Goal: Task Accomplishment & Management: Manage account settings

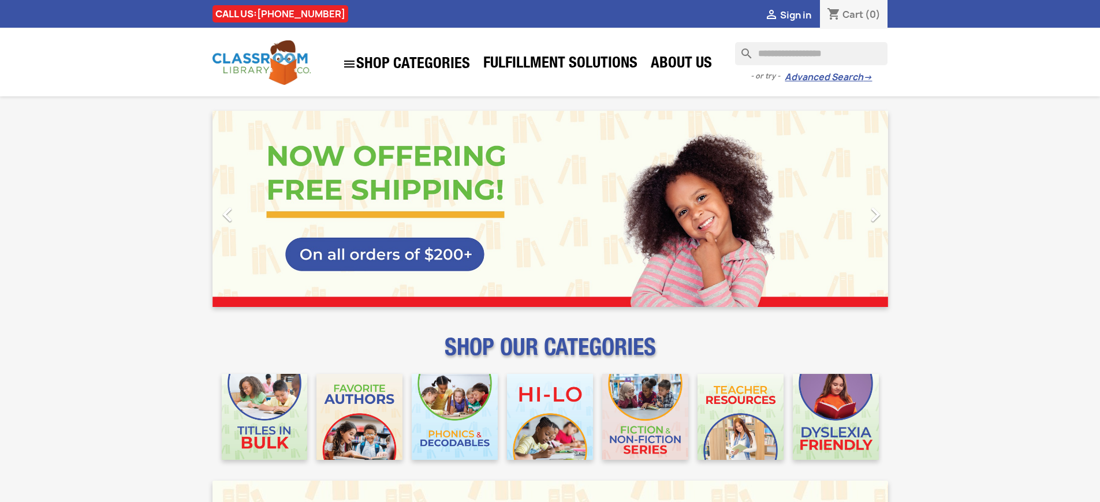
click at [801, 14] on span "Sign in" at bounding box center [795, 15] width 31 height 13
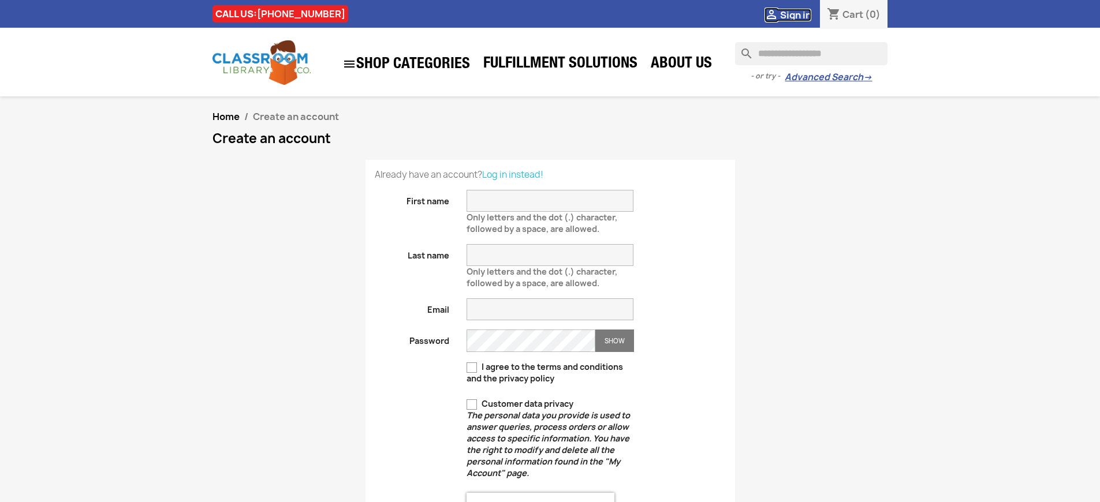
click at [801, 14] on span "Sign in" at bounding box center [795, 15] width 31 height 13
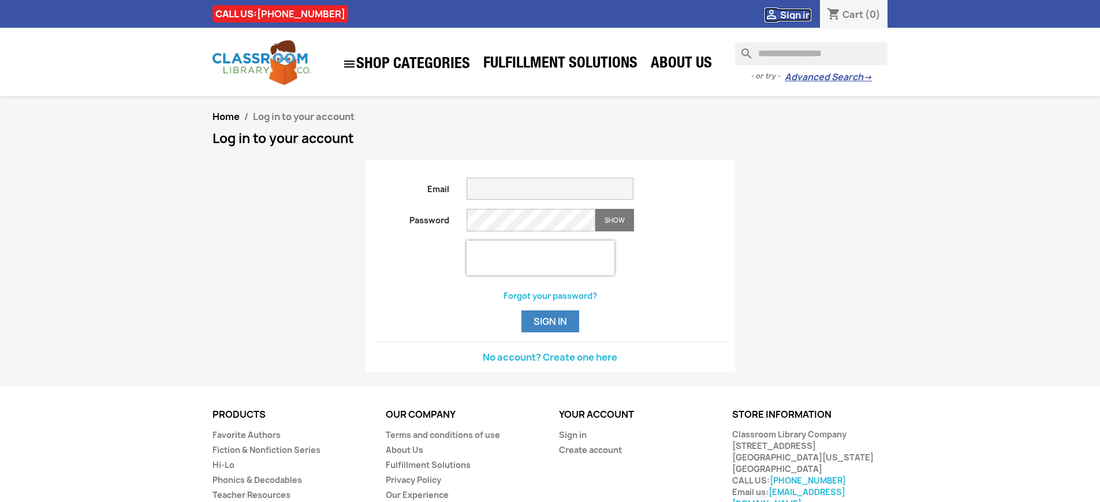
click at [801, 14] on span "Sign in" at bounding box center [795, 15] width 31 height 13
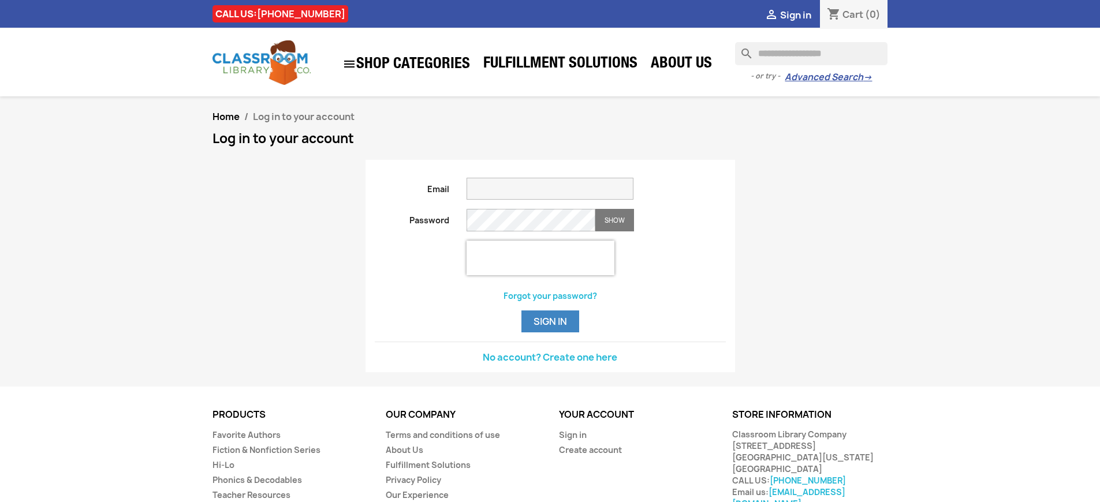
click at [801, 14] on span "Sign in" at bounding box center [795, 15] width 31 height 13
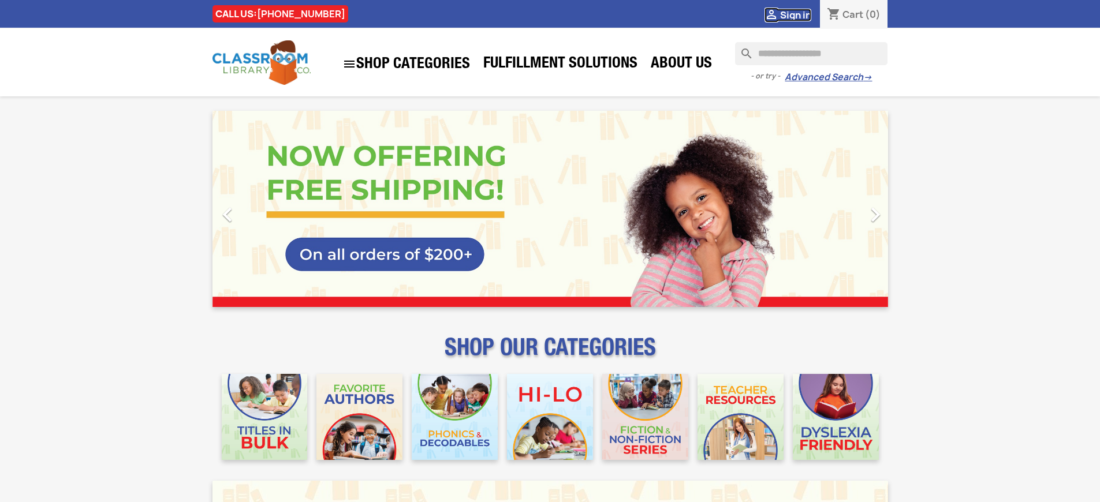
click at [801, 14] on span "Sign in" at bounding box center [795, 15] width 31 height 13
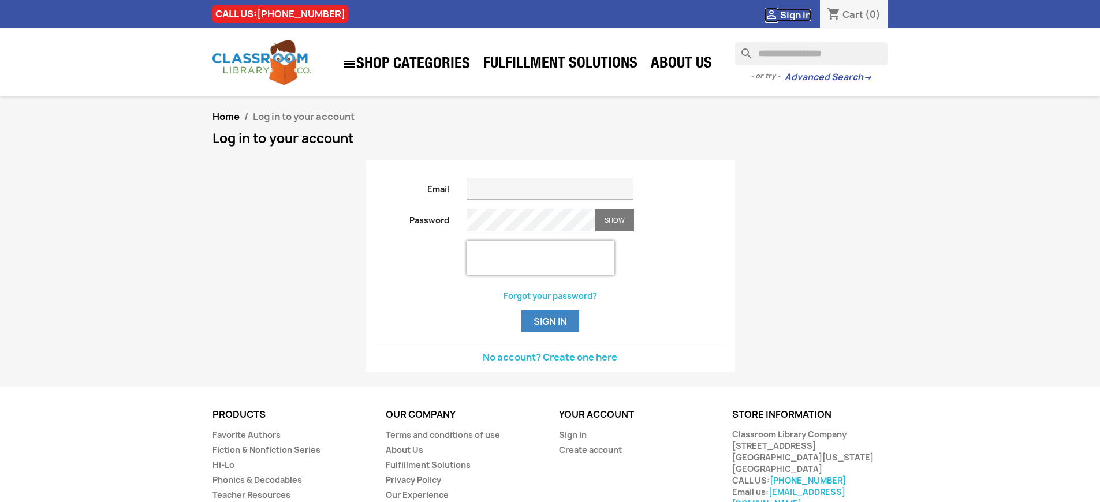
click at [801, 14] on span "Sign in" at bounding box center [795, 15] width 31 height 13
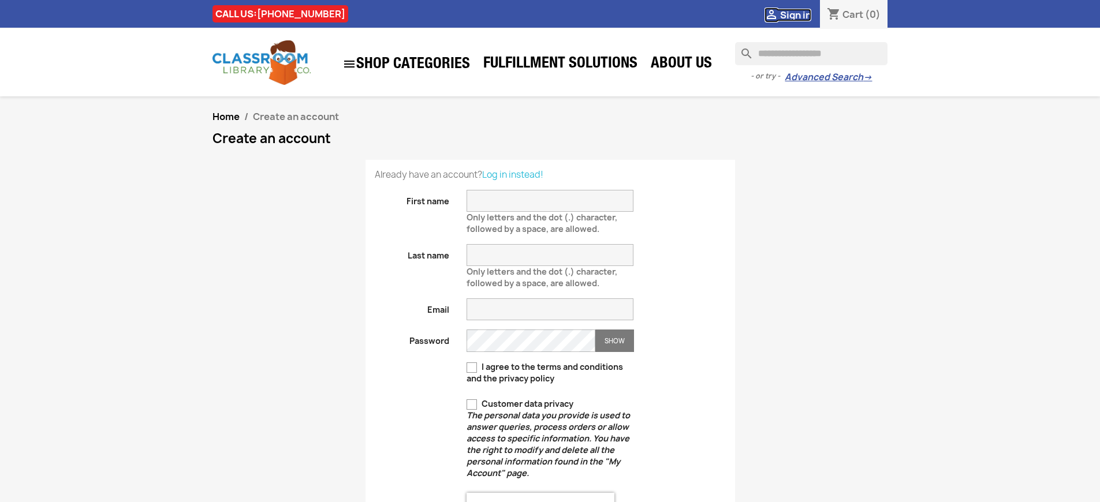
click at [801, 14] on span "Sign in" at bounding box center [795, 15] width 31 height 13
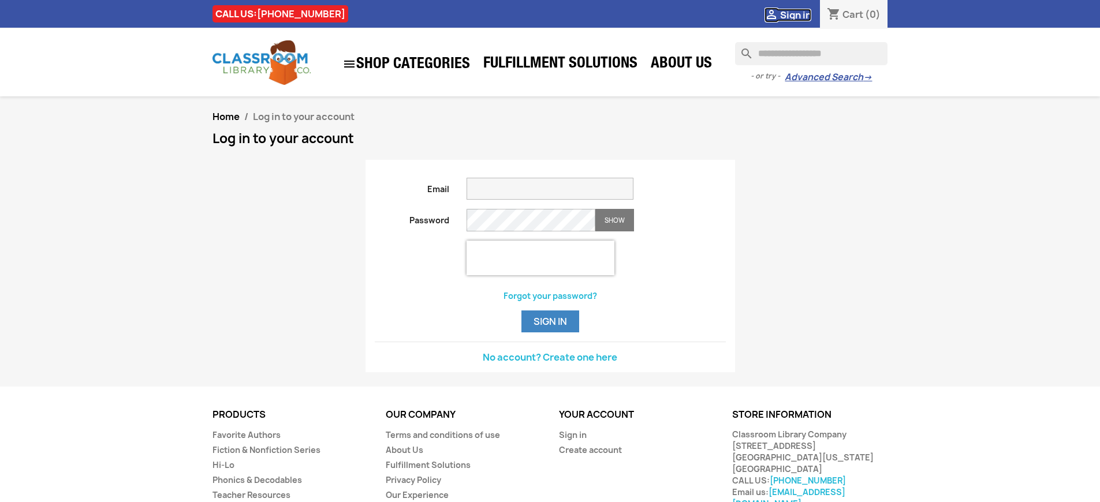
click at [801, 14] on span "Sign in" at bounding box center [795, 15] width 31 height 13
click at [550, 332] on button "Sign in" at bounding box center [550, 322] width 58 height 22
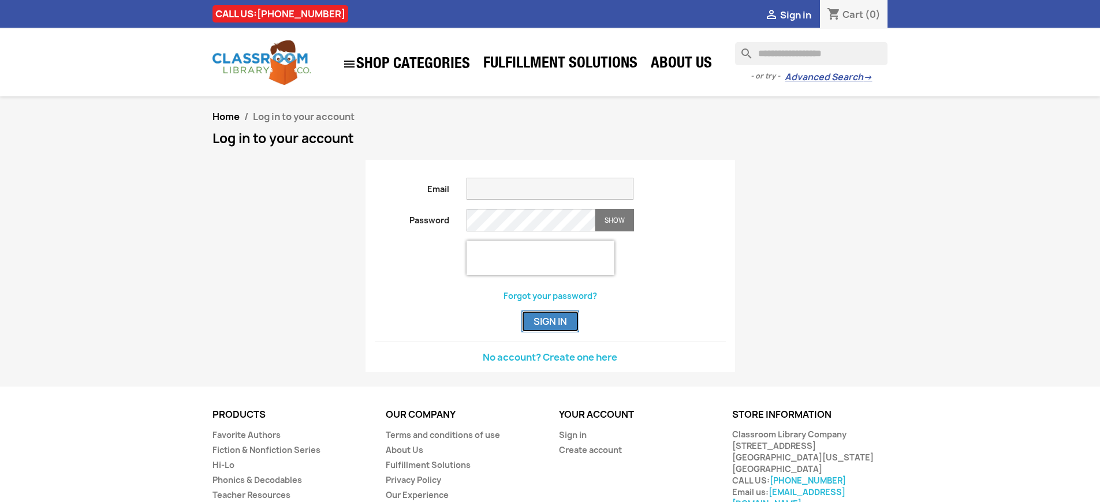
click at [550, 332] on button "Sign in" at bounding box center [550, 322] width 58 height 22
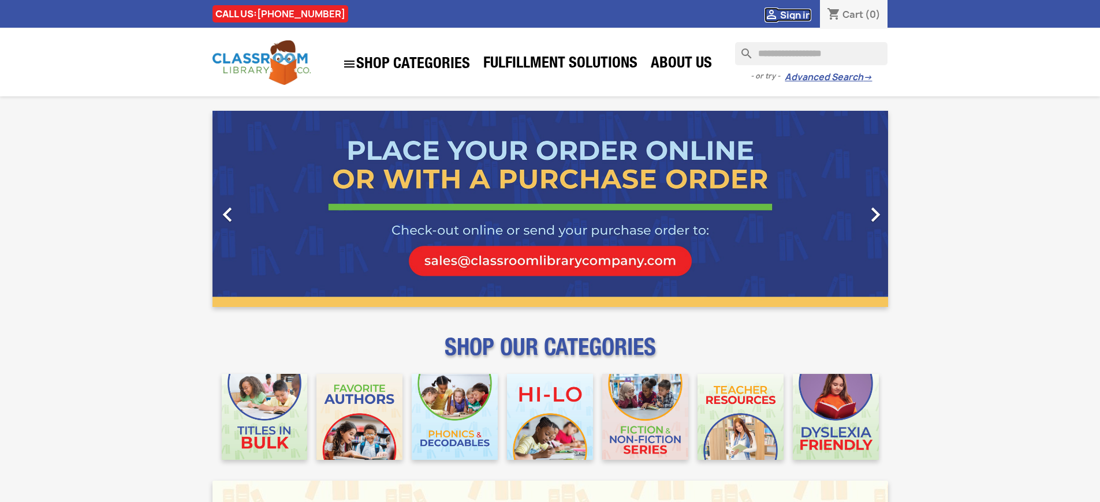
click at [801, 14] on span "Sign in" at bounding box center [795, 15] width 31 height 13
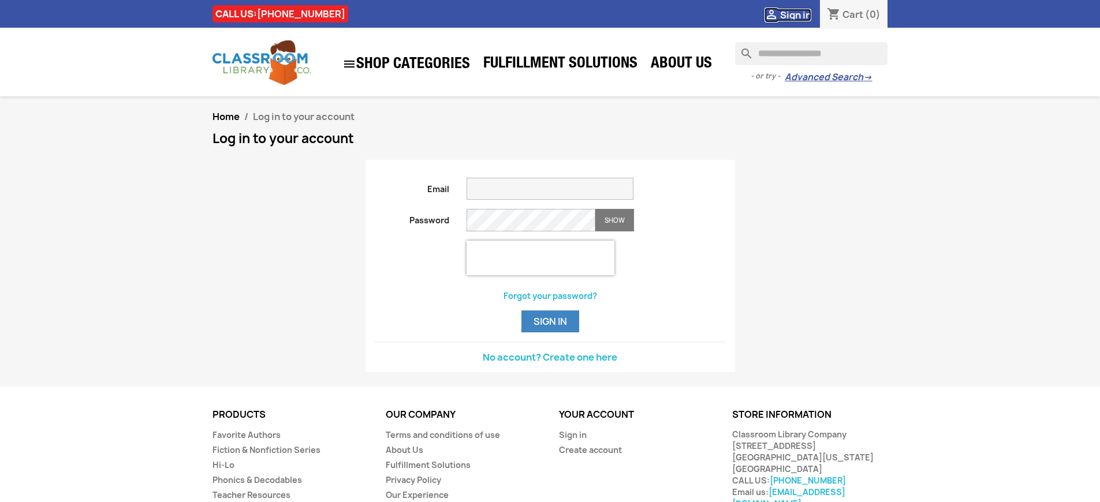
click at [801, 14] on span "Sign in" at bounding box center [795, 15] width 31 height 13
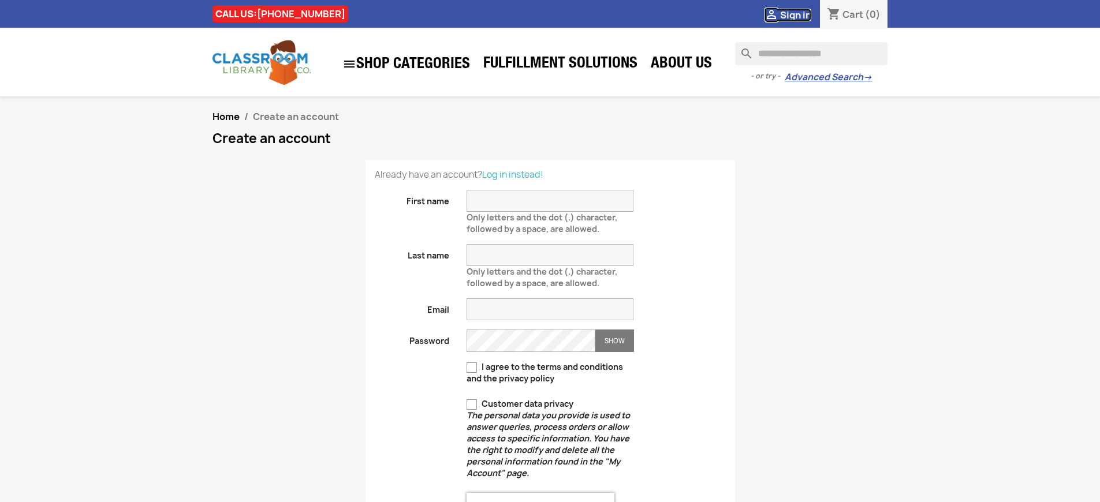
click at [801, 14] on span "Sign in" at bounding box center [795, 15] width 31 height 13
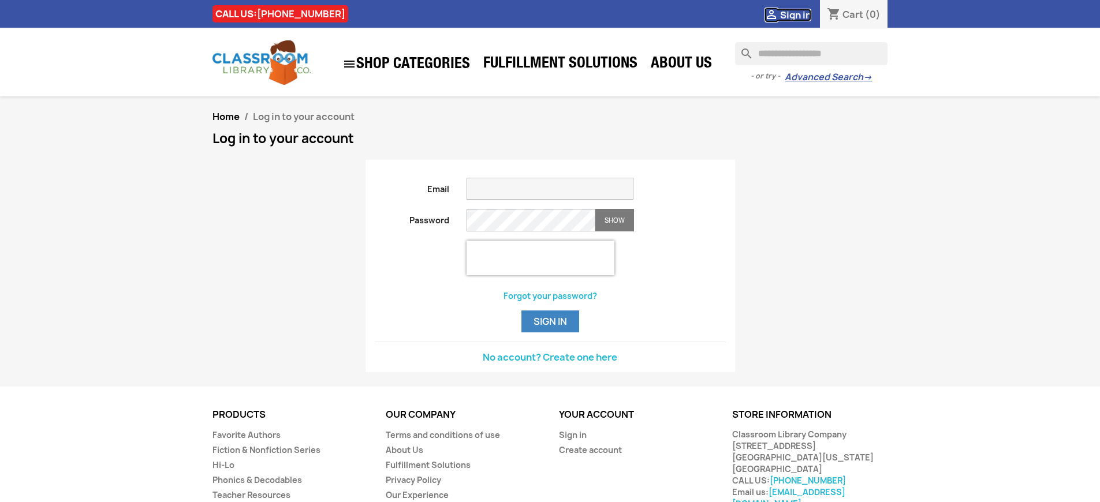
click at [801, 14] on span "Sign in" at bounding box center [795, 15] width 31 height 13
click at [571, 440] on link "Sign in" at bounding box center [573, 434] width 28 height 11
